Goal: Understand process/instructions: Learn how to perform a task or action

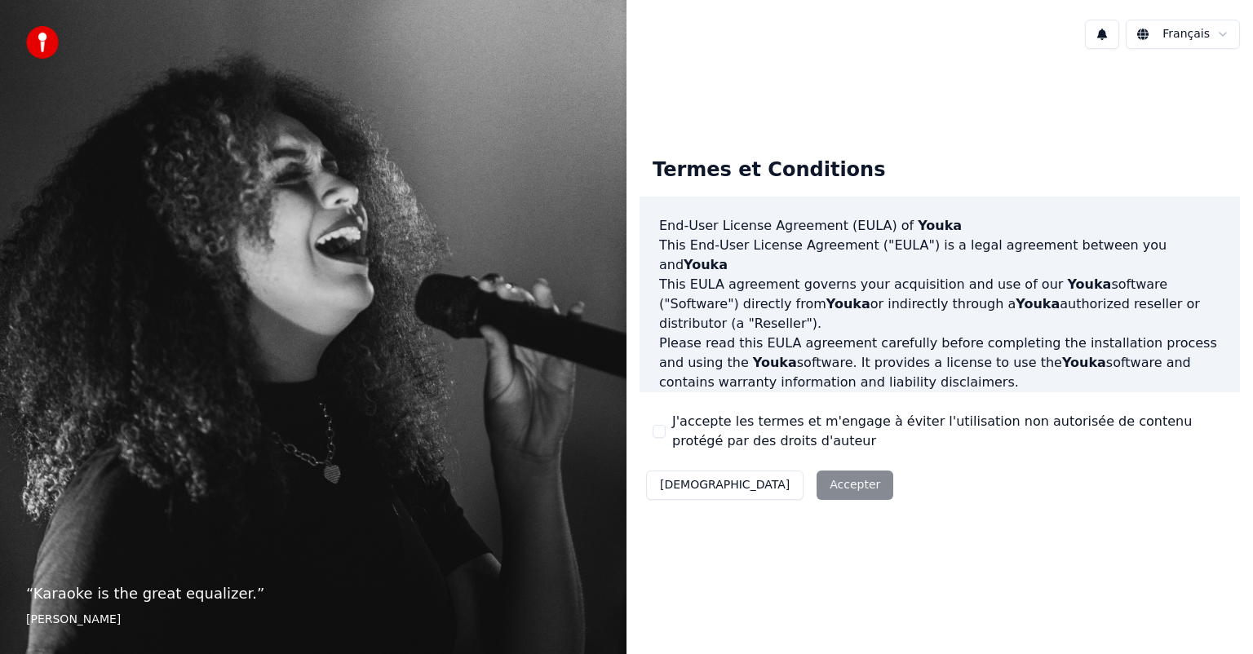
click at [765, 481] on div "Décliner Accepter" at bounding box center [770, 485] width 260 height 42
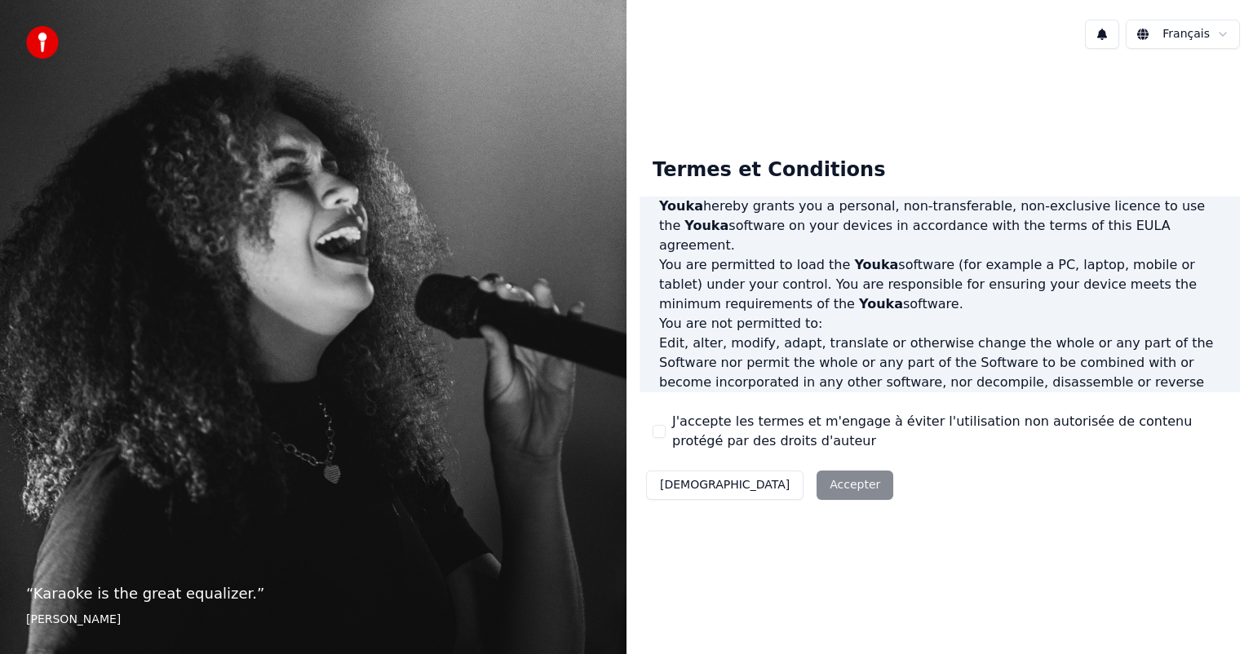
scroll to position [881, 0]
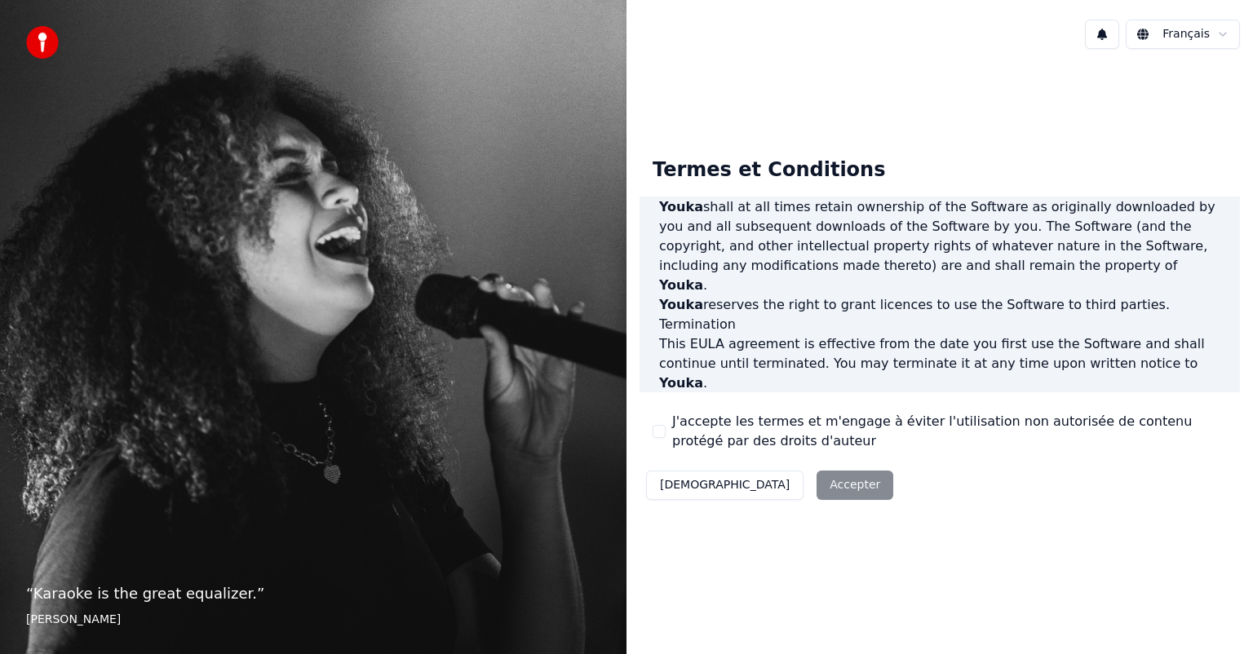
click at [760, 489] on div "Décliner Accepter" at bounding box center [770, 485] width 260 height 42
click at [754, 482] on div "Décliner Accepter" at bounding box center [770, 485] width 260 height 42
click at [774, 483] on div "Décliner Accepter" at bounding box center [770, 485] width 260 height 42
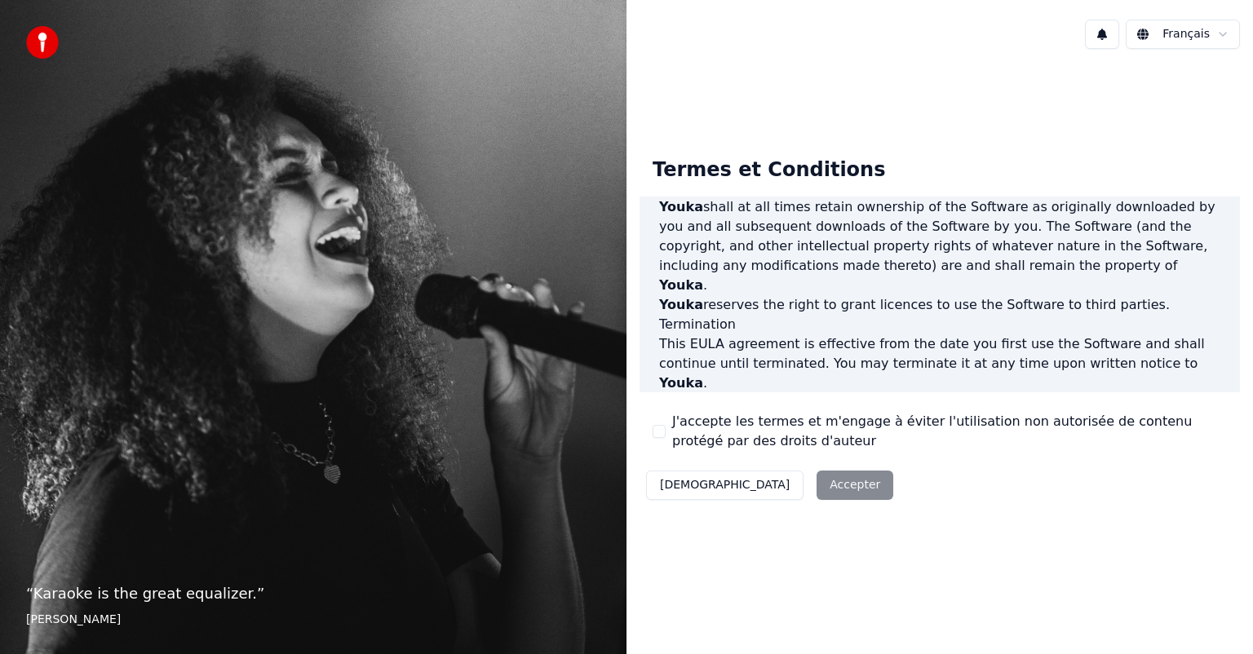
click at [746, 490] on div "Décliner Accepter" at bounding box center [770, 485] width 260 height 42
click at [770, 480] on div "Décliner Accepter" at bounding box center [770, 485] width 260 height 42
click at [832, 499] on div "Termes et Conditions End-User License Agreement (EULA) of Youka This End-User L…" at bounding box center [940, 325] width 601 height 363
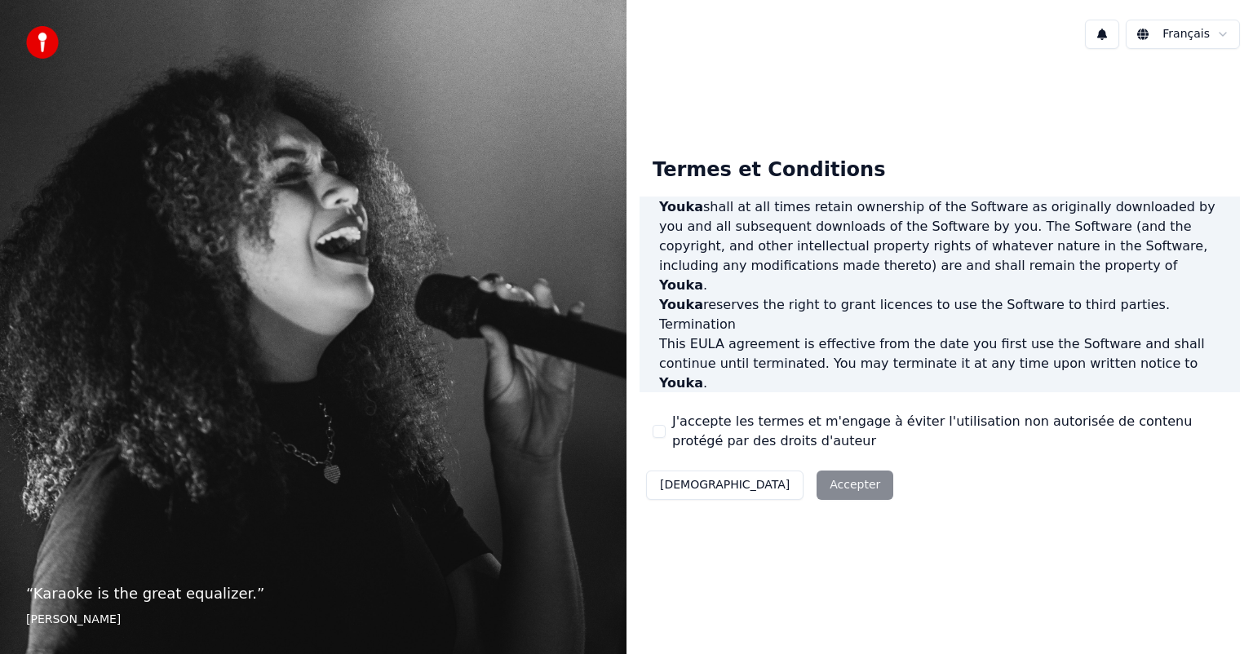
click at [788, 486] on div "Décliner Accepter" at bounding box center [770, 485] width 260 height 42
click at [1220, 35] on html "“ Karaoke is the great equalizer. ” Aisha Tyler Français Termes et Conditions E…" at bounding box center [626, 327] width 1253 height 654
click at [1222, 35] on html "“ Karaoke is the great equalizer. ” Aisha Tyler Français Termes et Conditions E…" at bounding box center [626, 327] width 1253 height 654
click at [768, 478] on div "Décliner Accepter" at bounding box center [770, 485] width 260 height 42
click at [760, 477] on div "Décliner Accepter" at bounding box center [770, 485] width 260 height 42
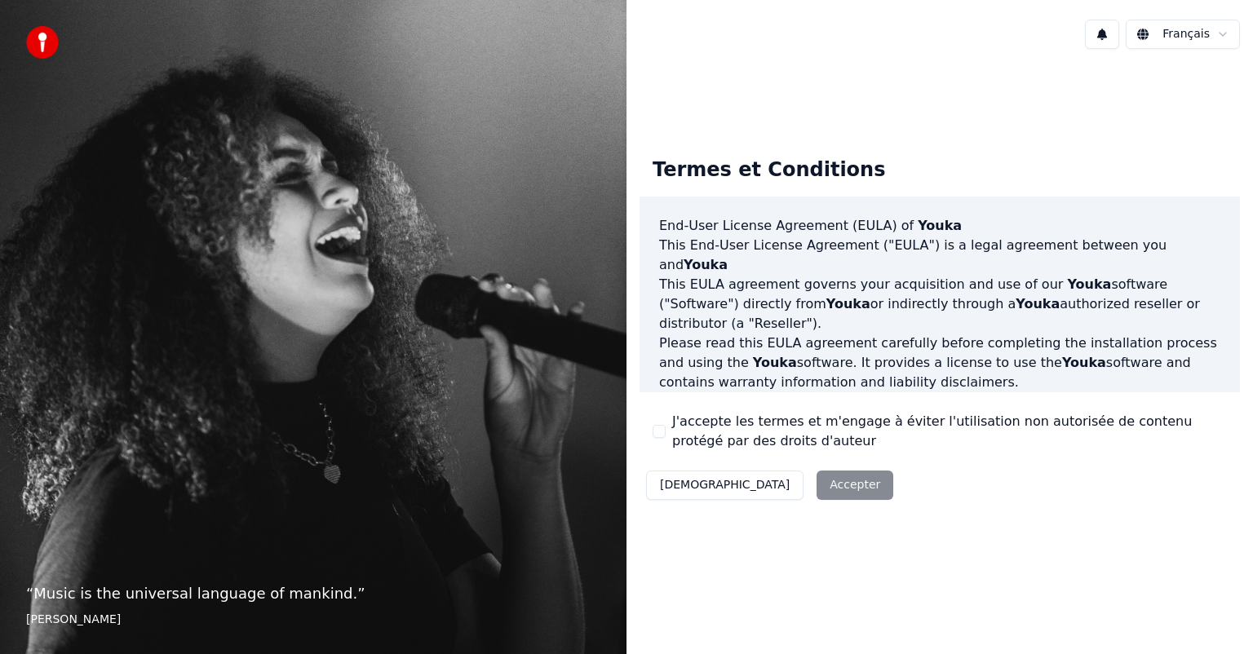
click at [679, 490] on button "[DEMOGRAPHIC_DATA]" at bounding box center [725, 485] width 158 height 29
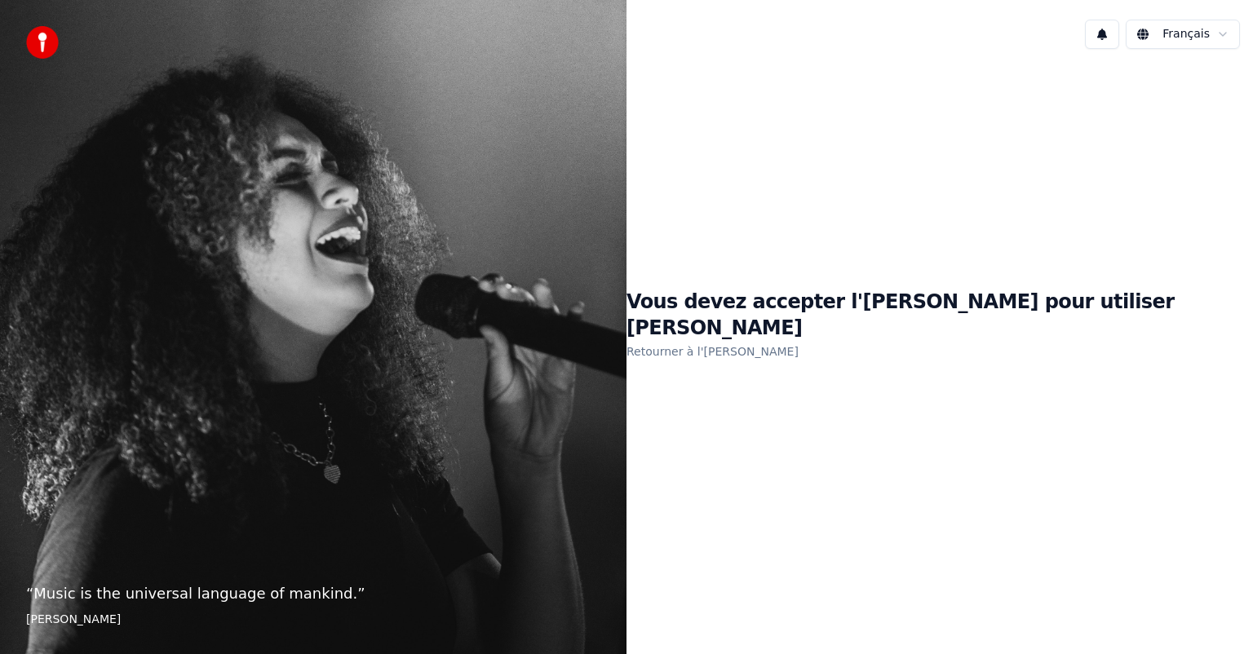
click at [787, 339] on link "Retourner à l'[PERSON_NAME]" at bounding box center [713, 352] width 172 height 26
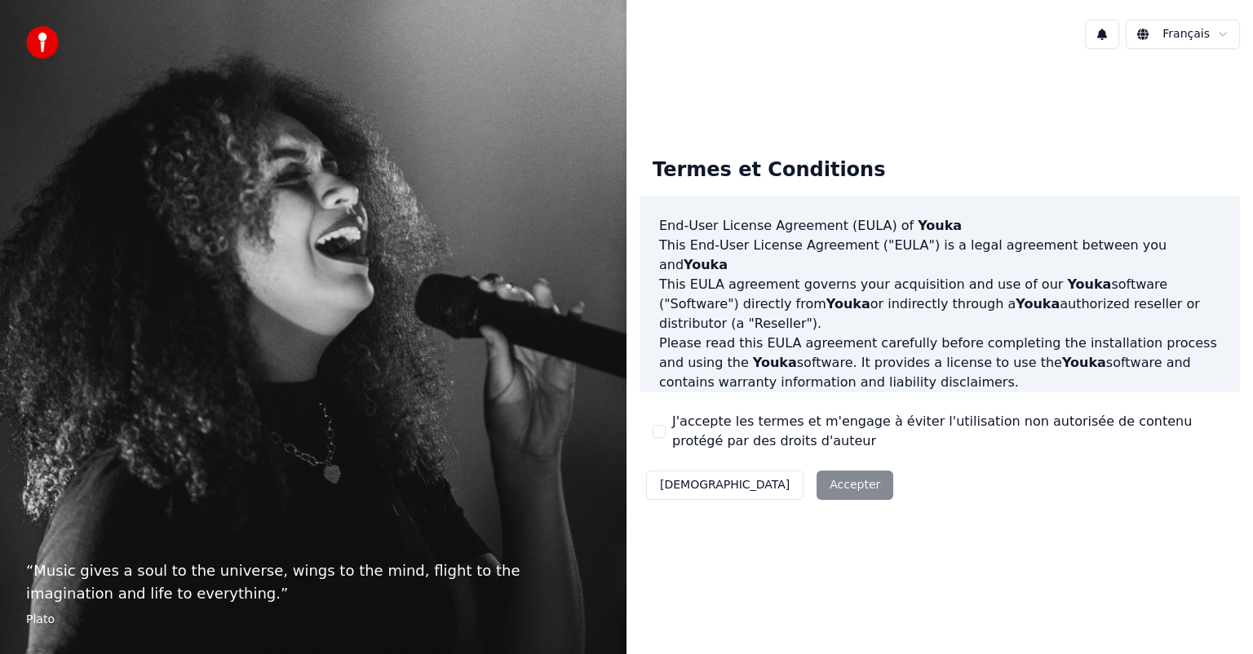
click at [757, 486] on div "Décliner Accepter" at bounding box center [770, 485] width 260 height 42
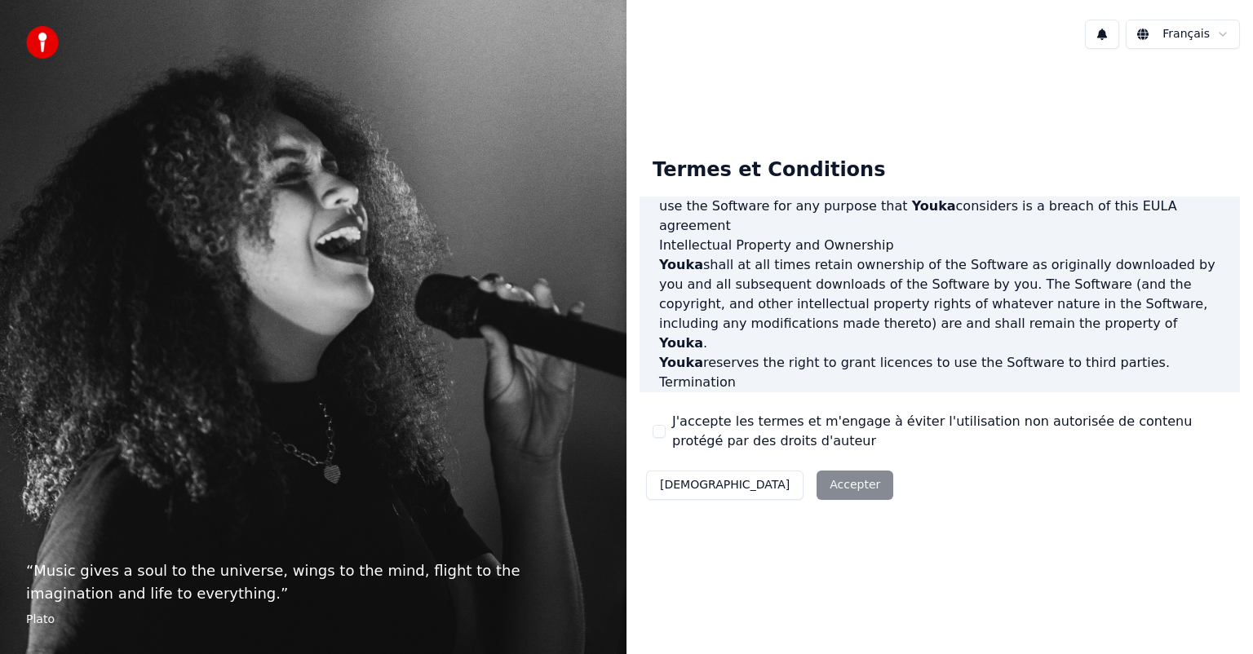
scroll to position [881, 0]
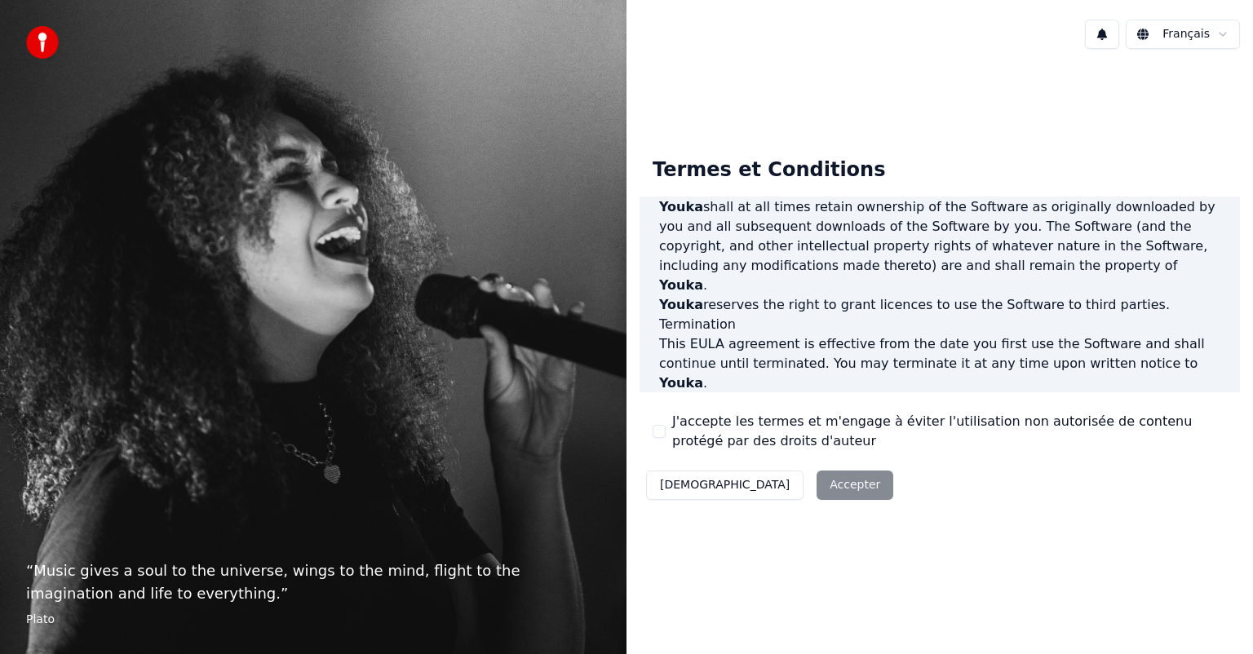
click at [780, 479] on div "Décliner Accepter" at bounding box center [770, 485] width 260 height 42
click at [776, 483] on div "Décliner Accepter" at bounding box center [770, 485] width 260 height 42
click at [772, 484] on div "Décliner Accepter" at bounding box center [770, 485] width 260 height 42
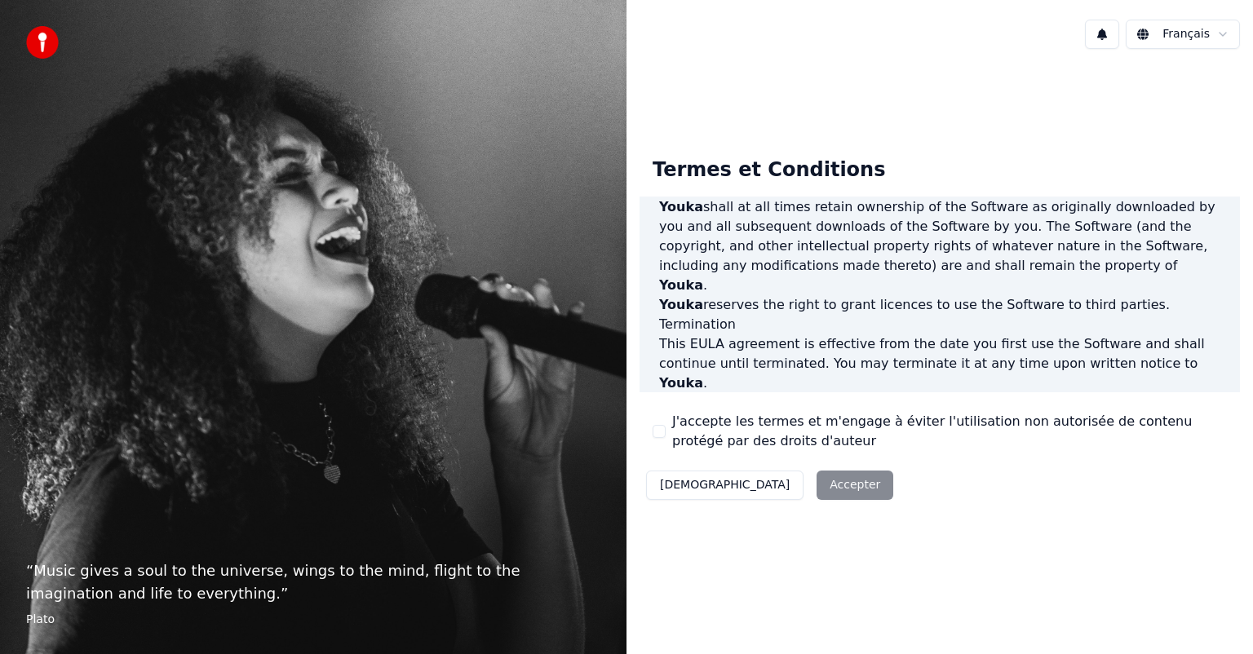
click at [744, 486] on div "Décliner Accepter" at bounding box center [770, 485] width 260 height 42
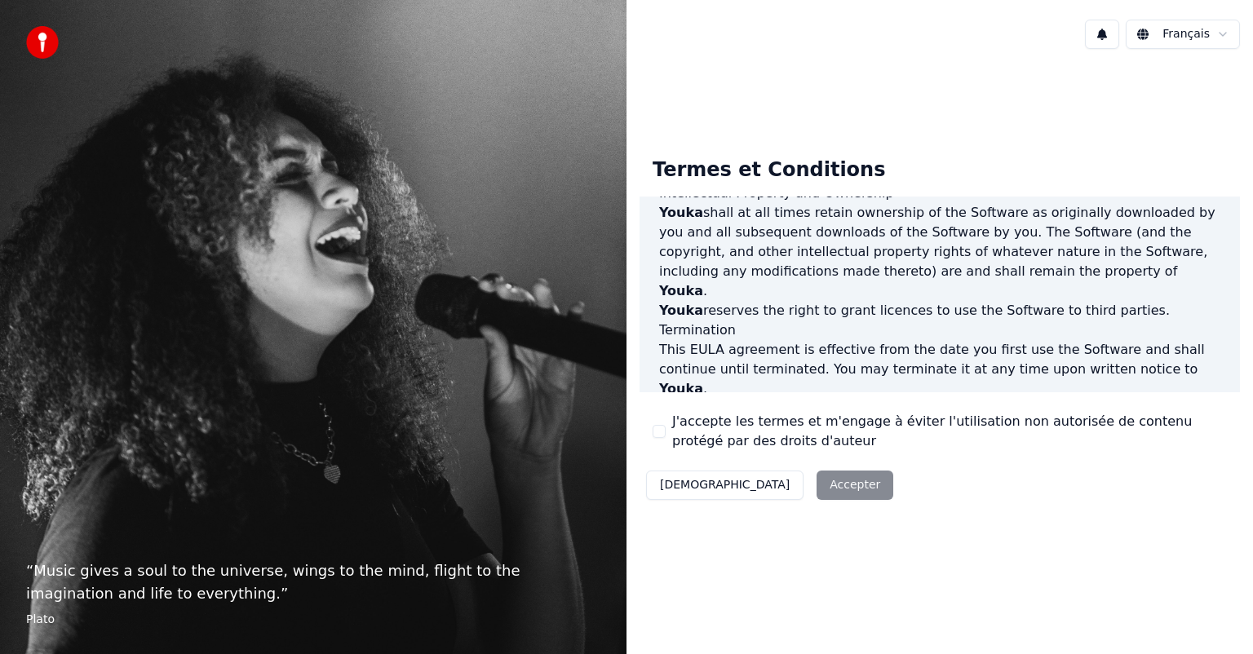
scroll to position [881, 0]
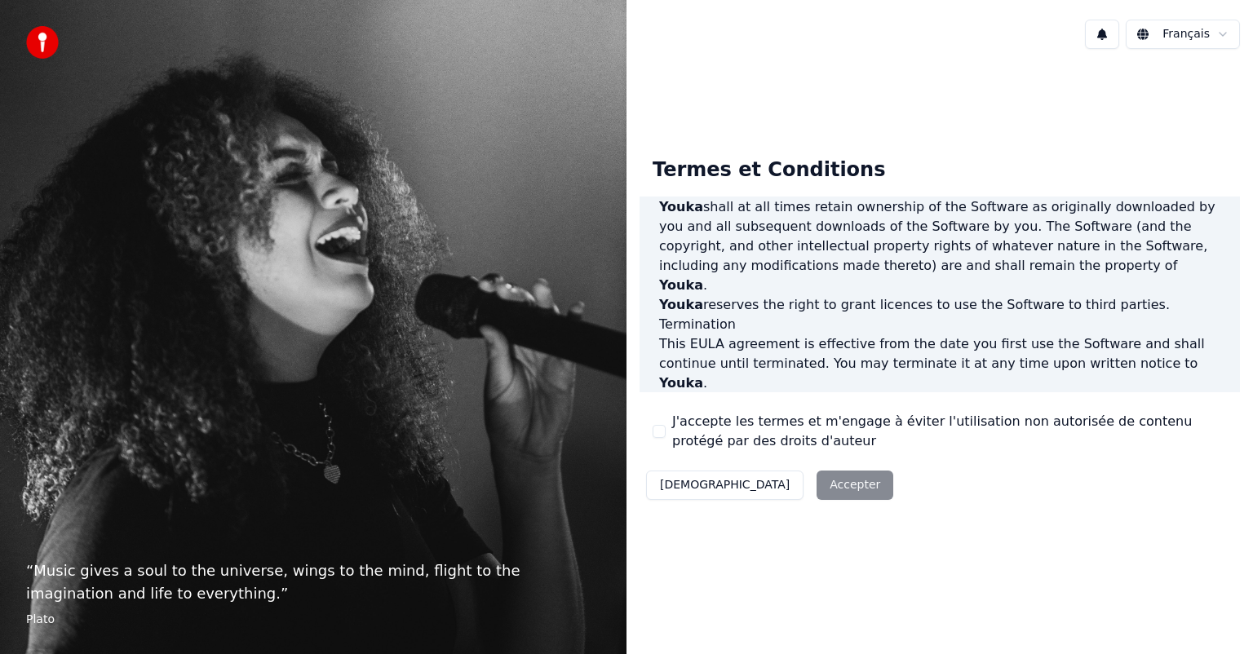
click at [748, 483] on div "Décliner Accepter" at bounding box center [770, 485] width 260 height 42
click at [676, 485] on button "[DEMOGRAPHIC_DATA]" at bounding box center [725, 485] width 158 height 29
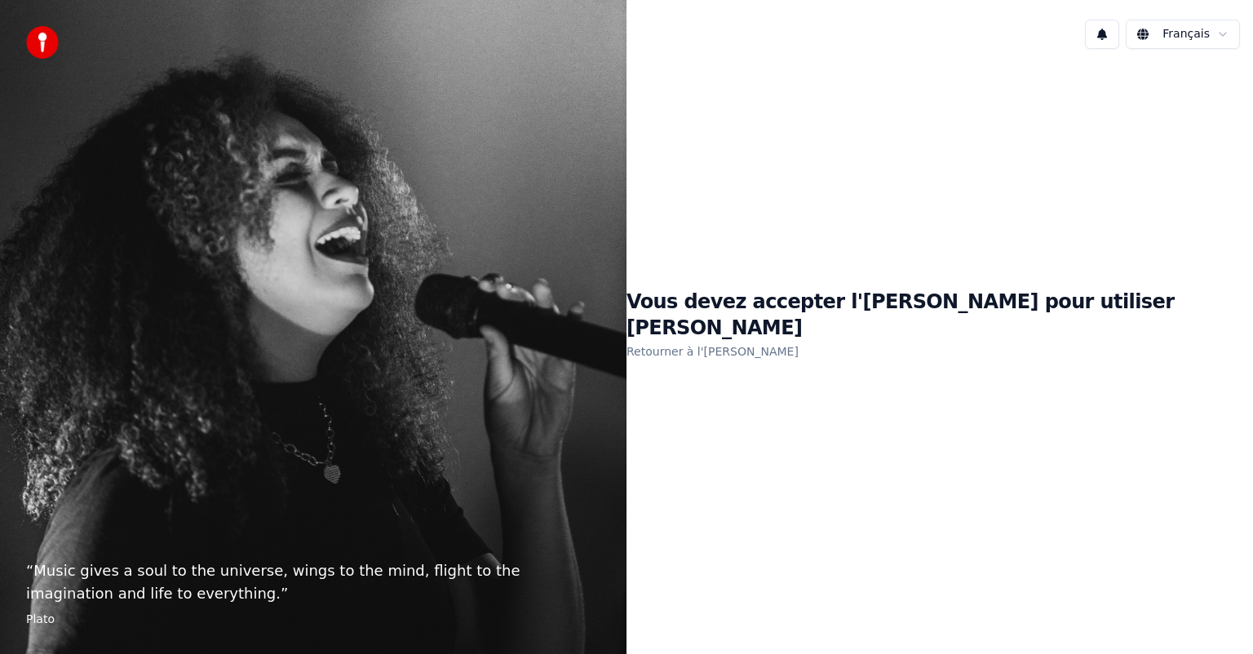
click at [799, 339] on link "Retourner à l'[PERSON_NAME]" at bounding box center [713, 352] width 172 height 26
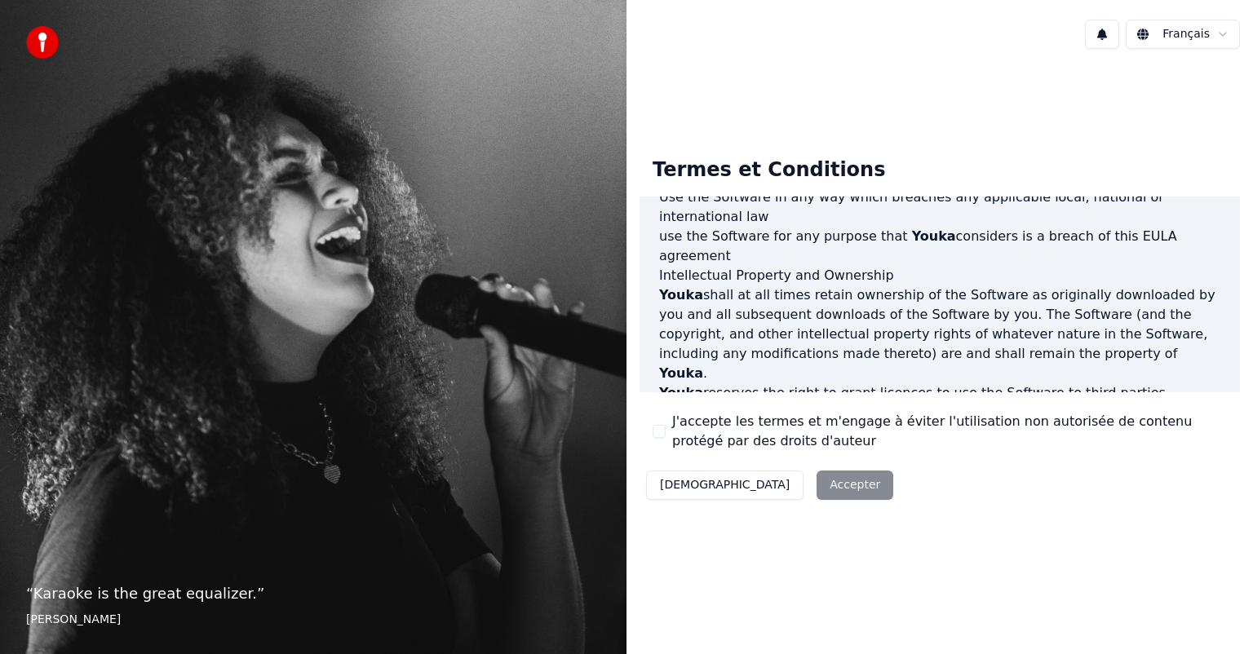
scroll to position [881, 0]
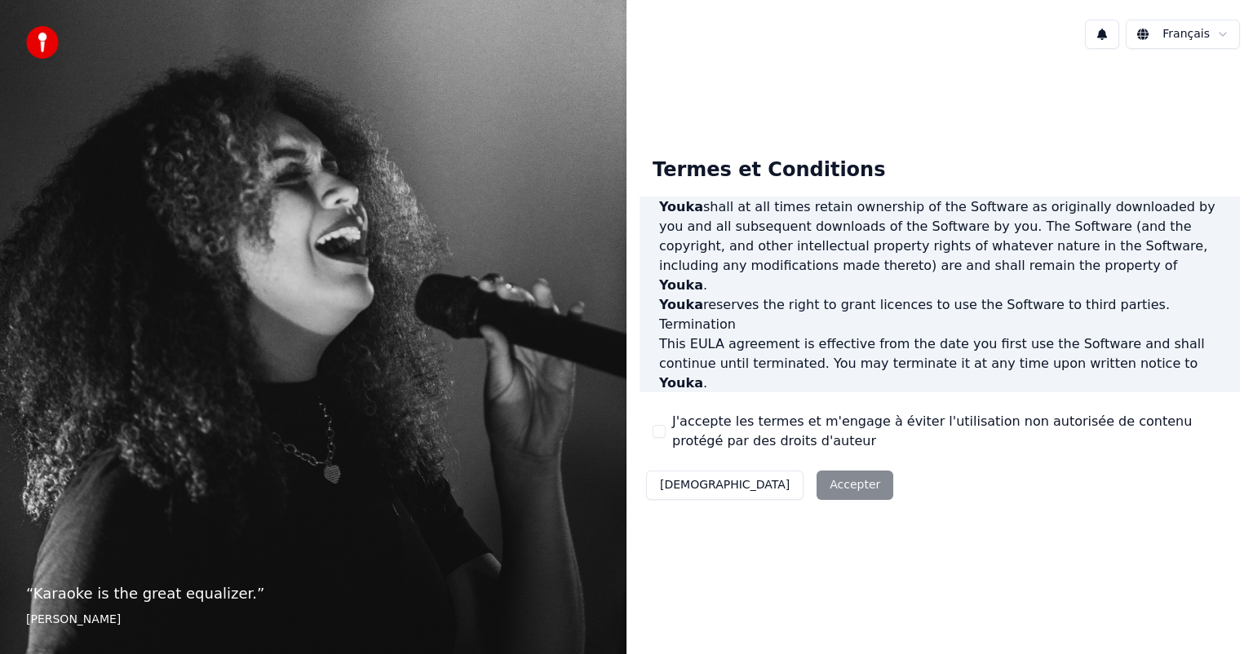
click at [745, 483] on div "Décliner Accepter" at bounding box center [770, 485] width 260 height 42
click at [783, 490] on div "Décliner Accepter" at bounding box center [770, 485] width 260 height 42
click at [555, 485] on div "“ Karaoke is the great equalizer. ” Aisha Tyler" at bounding box center [313, 327] width 627 height 654
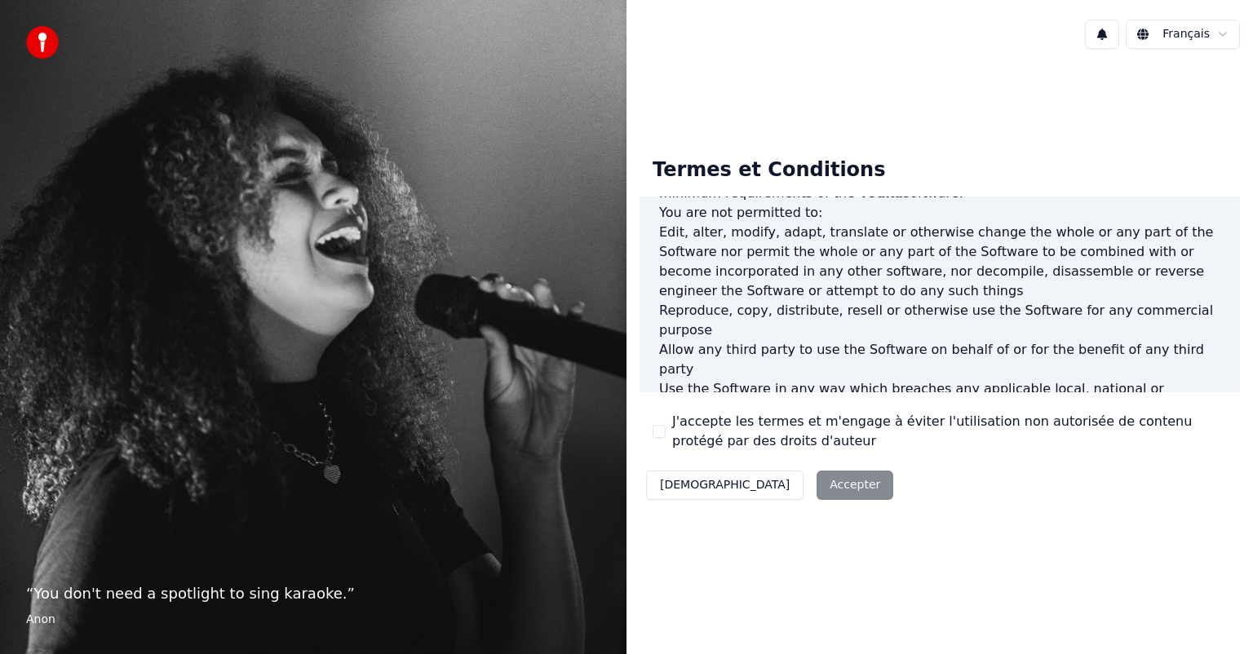
scroll to position [881, 0]
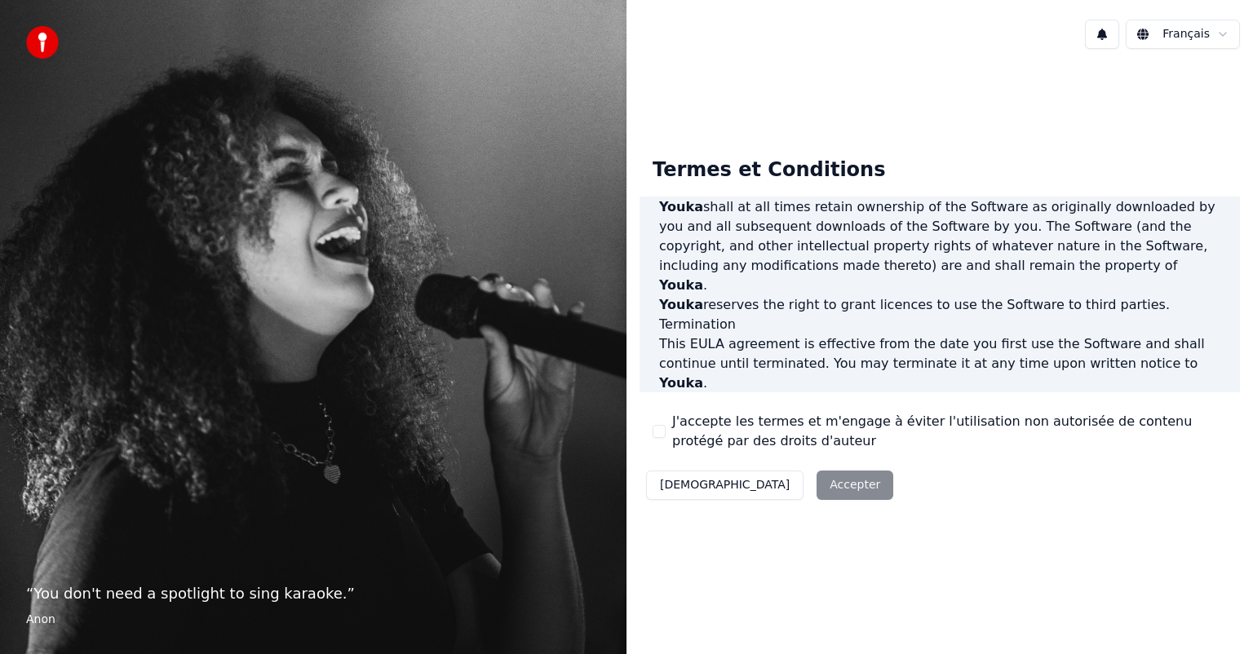
click at [761, 484] on div "Décliner Accepter" at bounding box center [770, 485] width 260 height 42
